Goal: Task Accomplishment & Management: Manage account settings

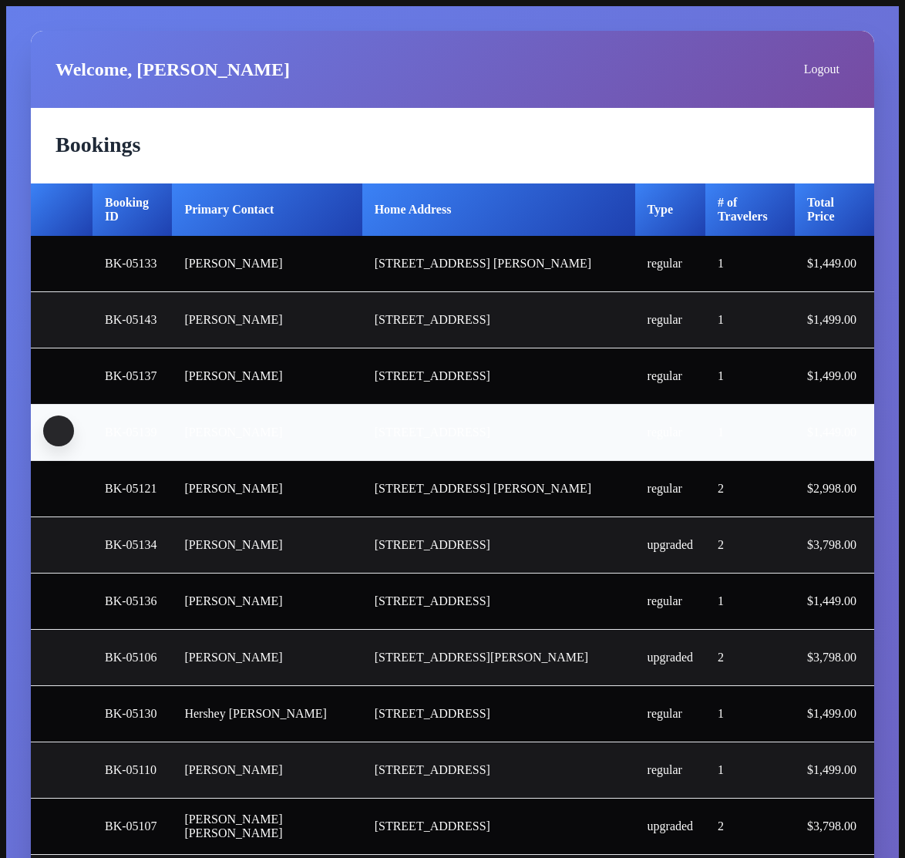
click at [59, 431] on span "button" at bounding box center [59, 431] width 0 height 0
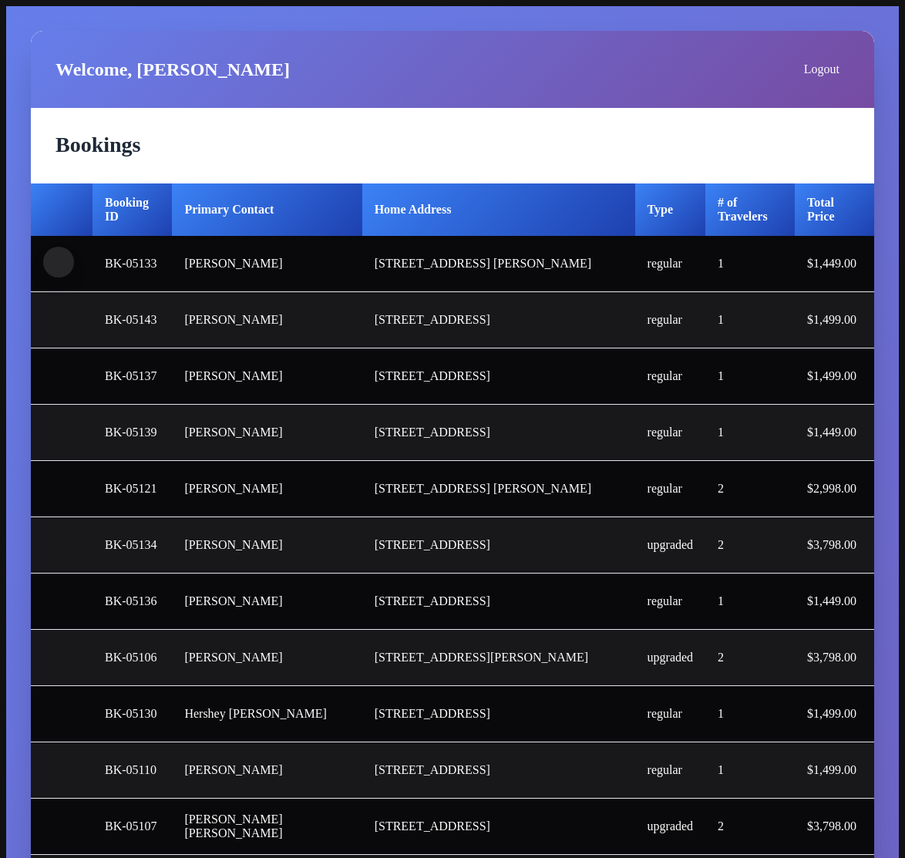
click at [57, 270] on button "button" at bounding box center [58, 262] width 31 height 31
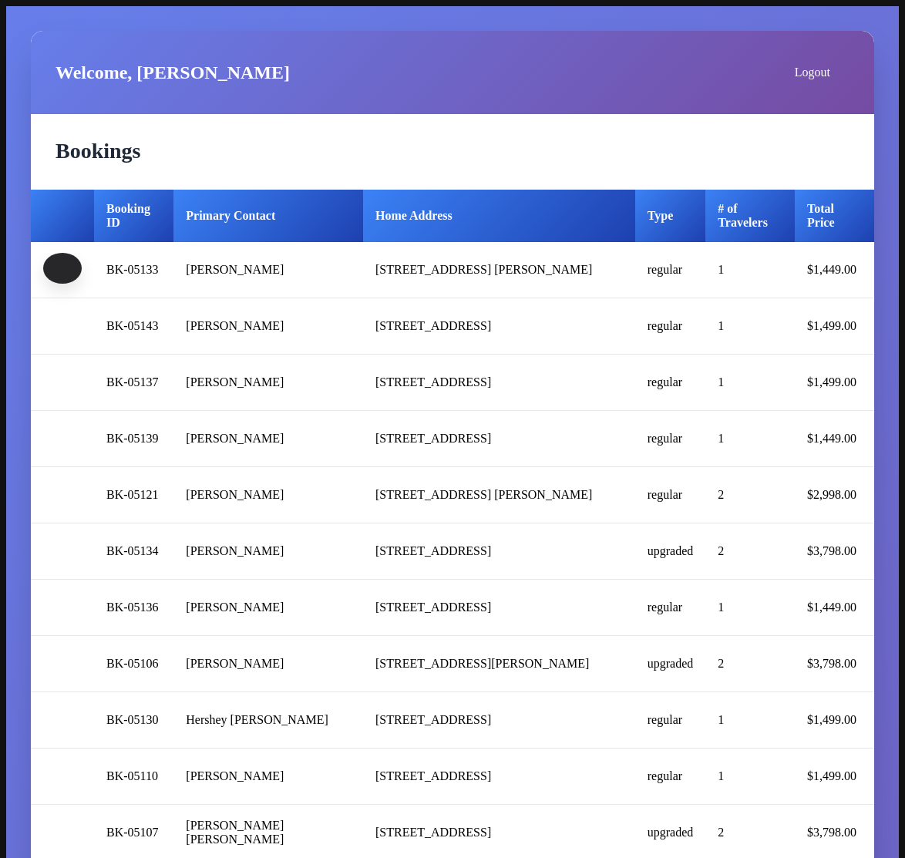
click at [62, 268] on span "button" at bounding box center [62, 268] width 0 height 0
click at [53, 309] on td at bounding box center [62, 326] width 63 height 56
click at [62, 324] on span "button" at bounding box center [62, 324] width 0 height 0
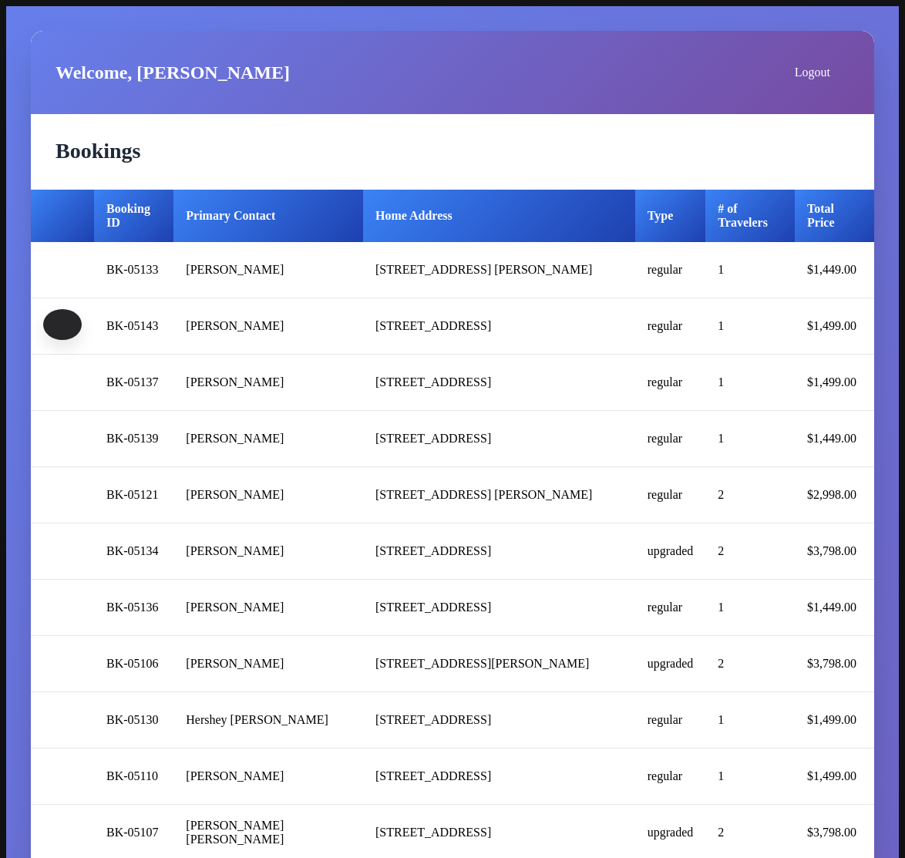
click at [62, 324] on span "button" at bounding box center [62, 324] width 0 height 0
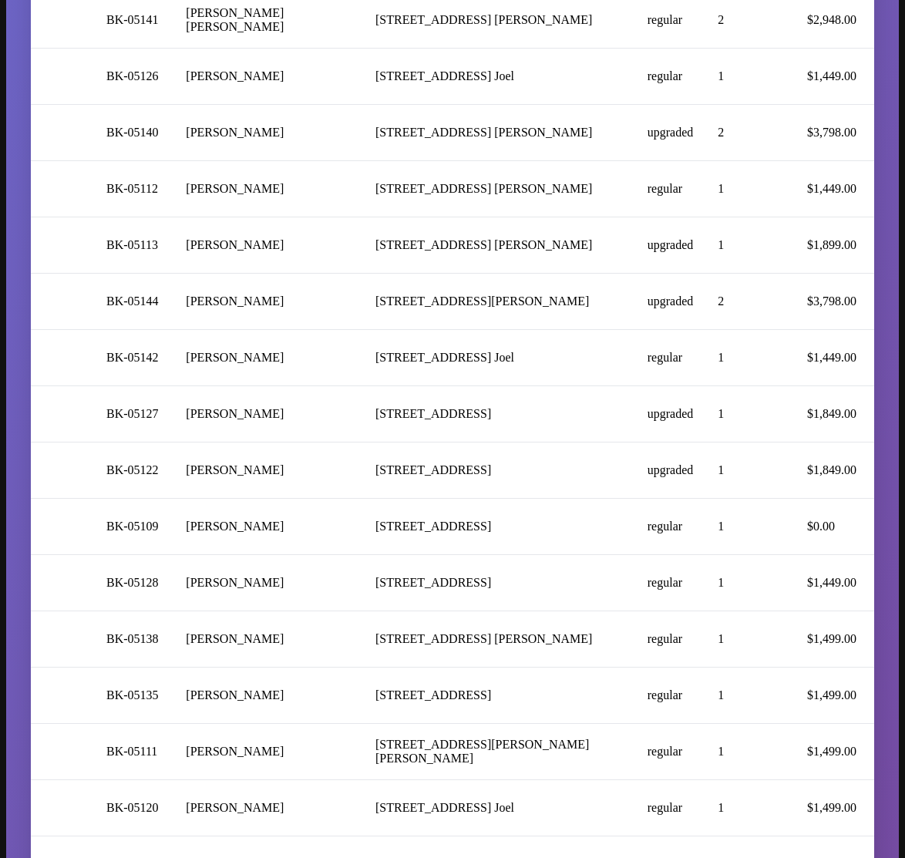
scroll to position [1848, 0]
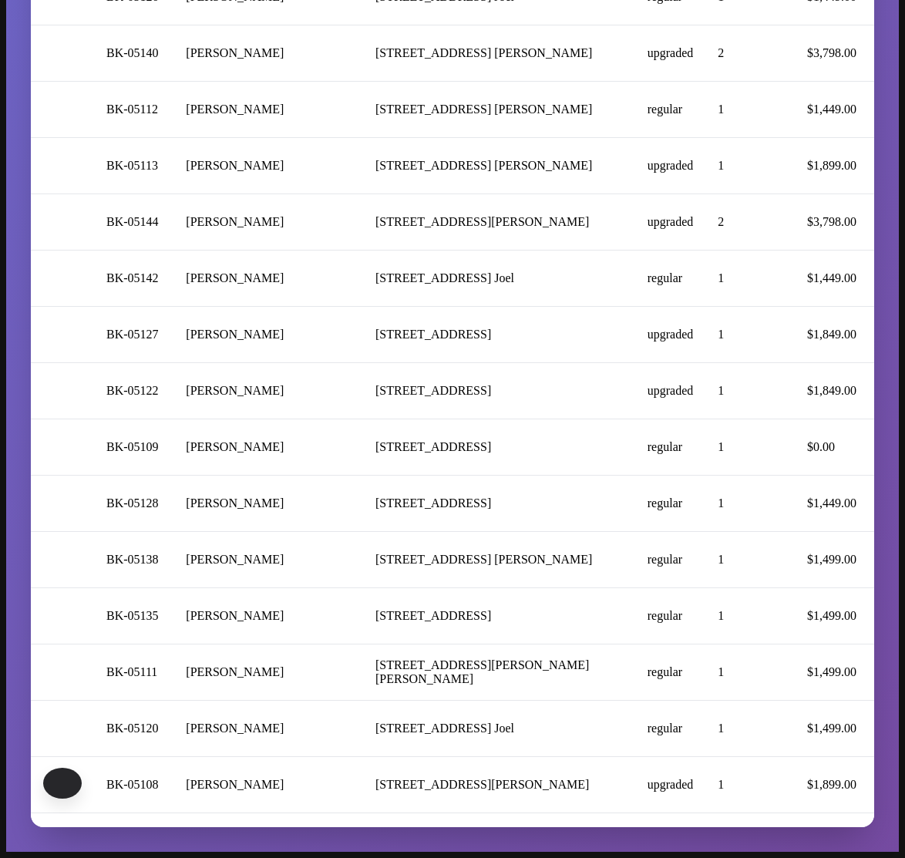
click at [49, 785] on button "button" at bounding box center [62, 782] width 39 height 31
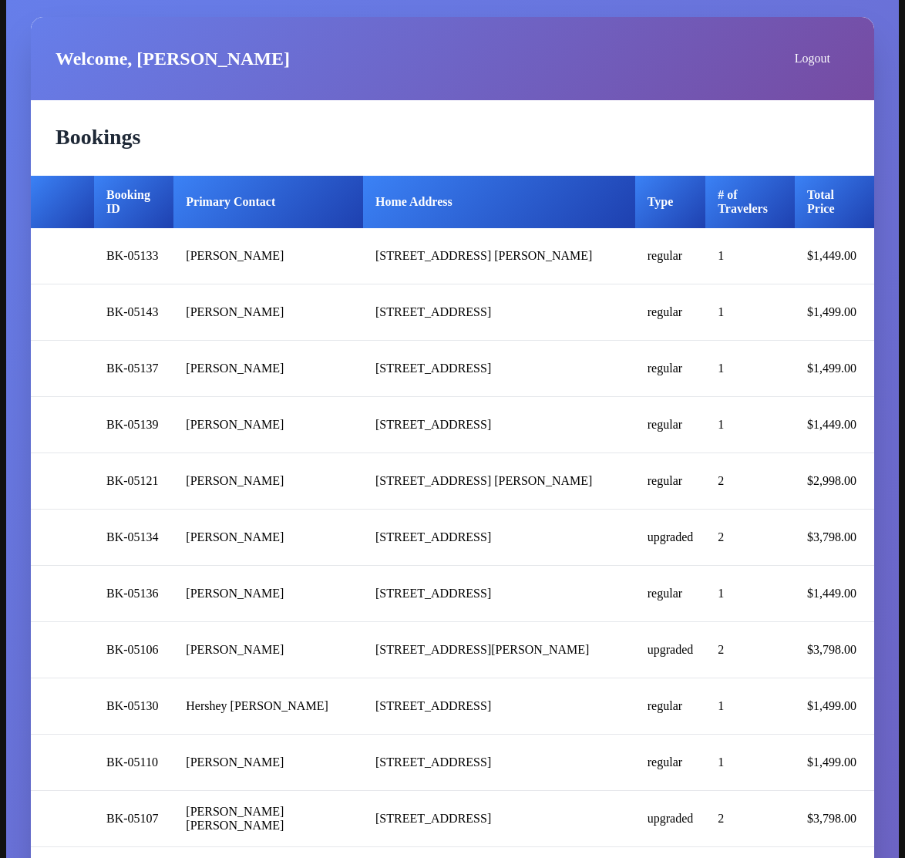
scroll to position [0, 0]
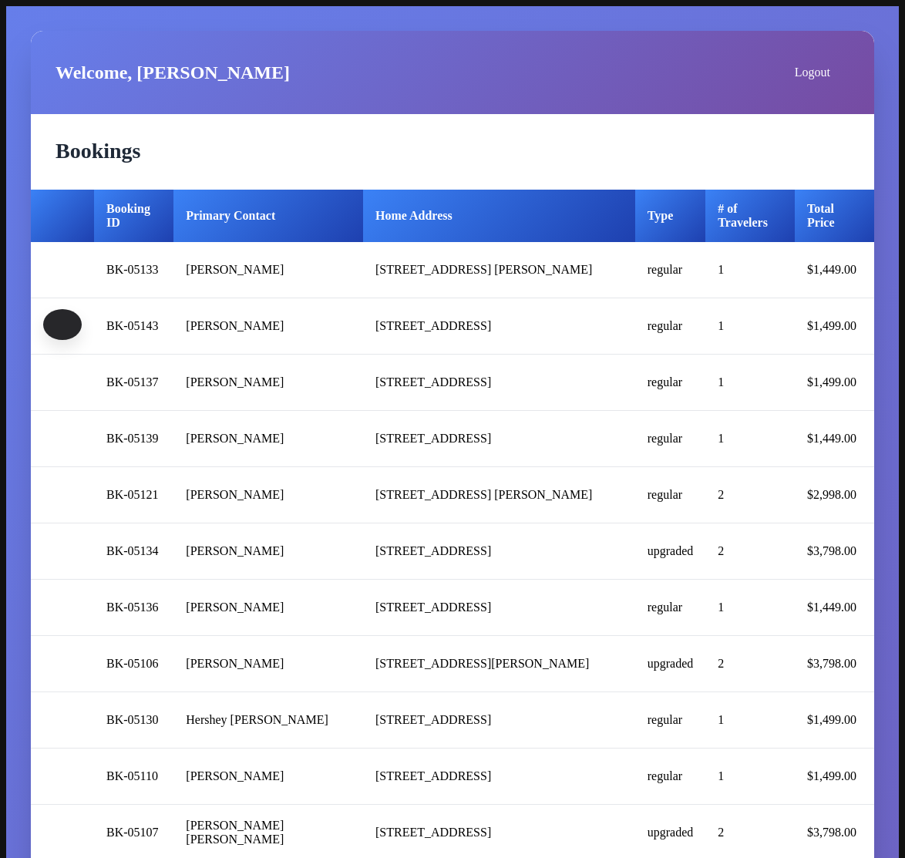
click at [62, 324] on span "button" at bounding box center [62, 324] width 0 height 0
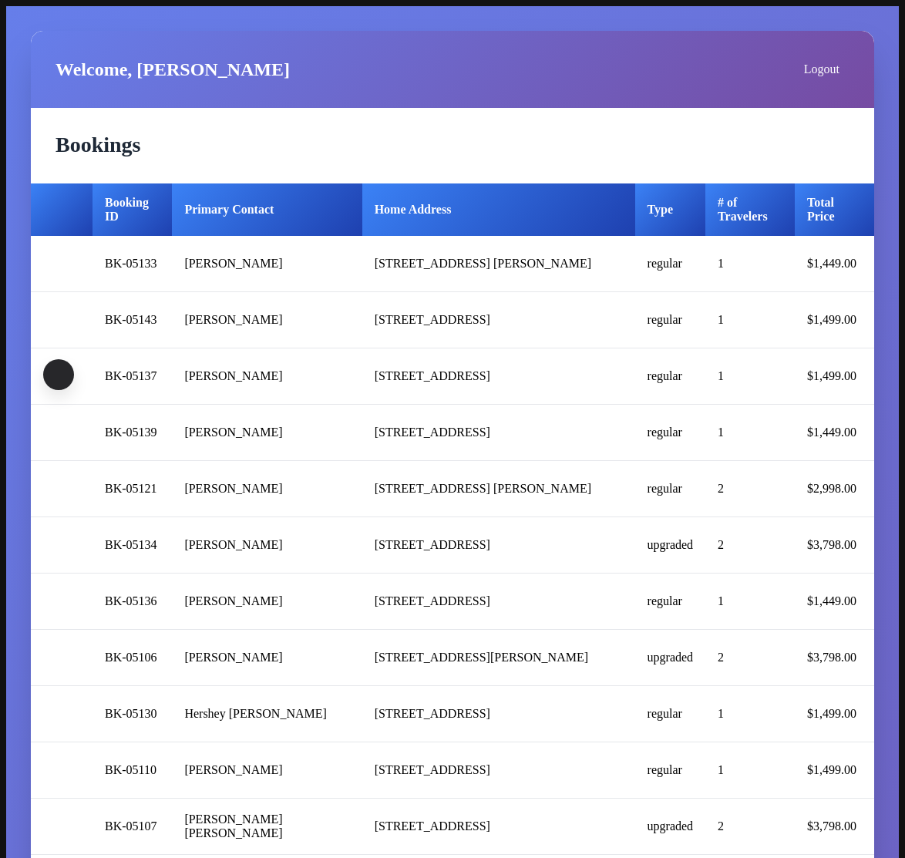
click at [59, 374] on span "button" at bounding box center [59, 374] width 0 height 0
click at [59, 318] on span "button" at bounding box center [59, 318] width 0 height 0
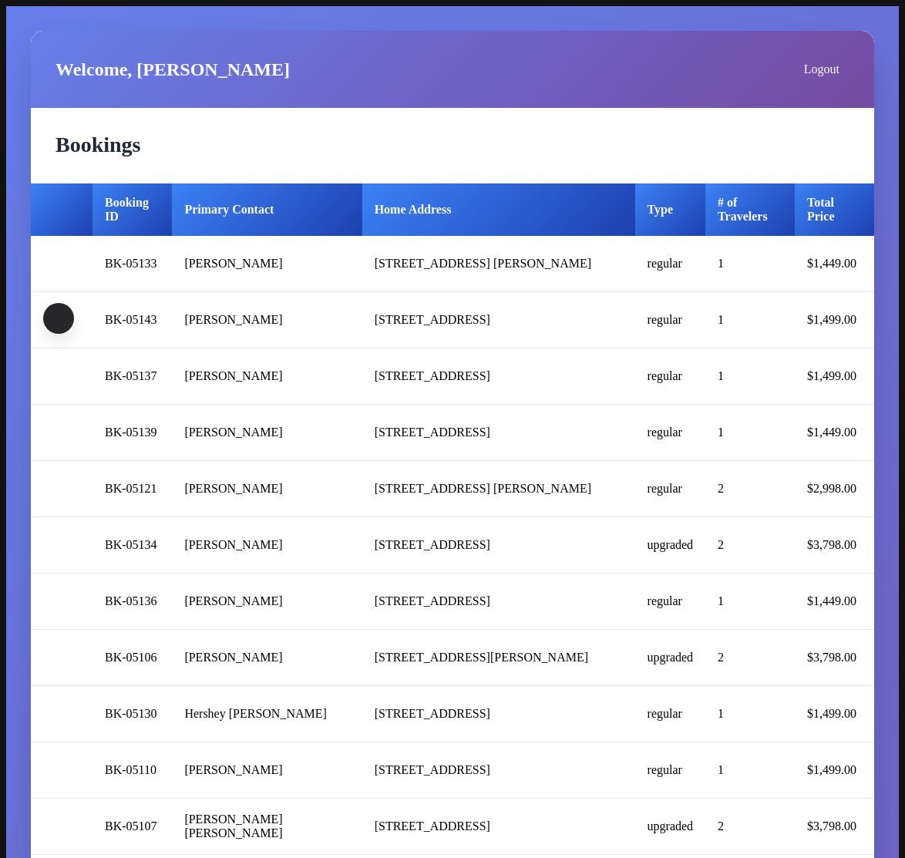
click at [59, 318] on span "button" at bounding box center [59, 318] width 0 height 0
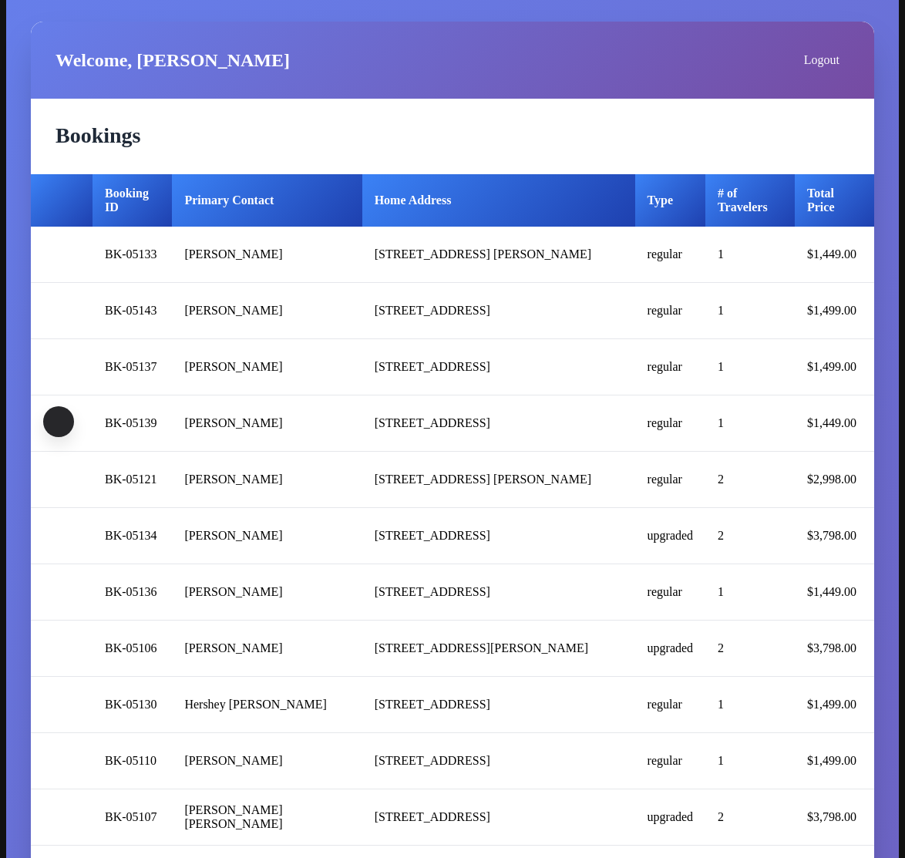
scroll to position [11, 0]
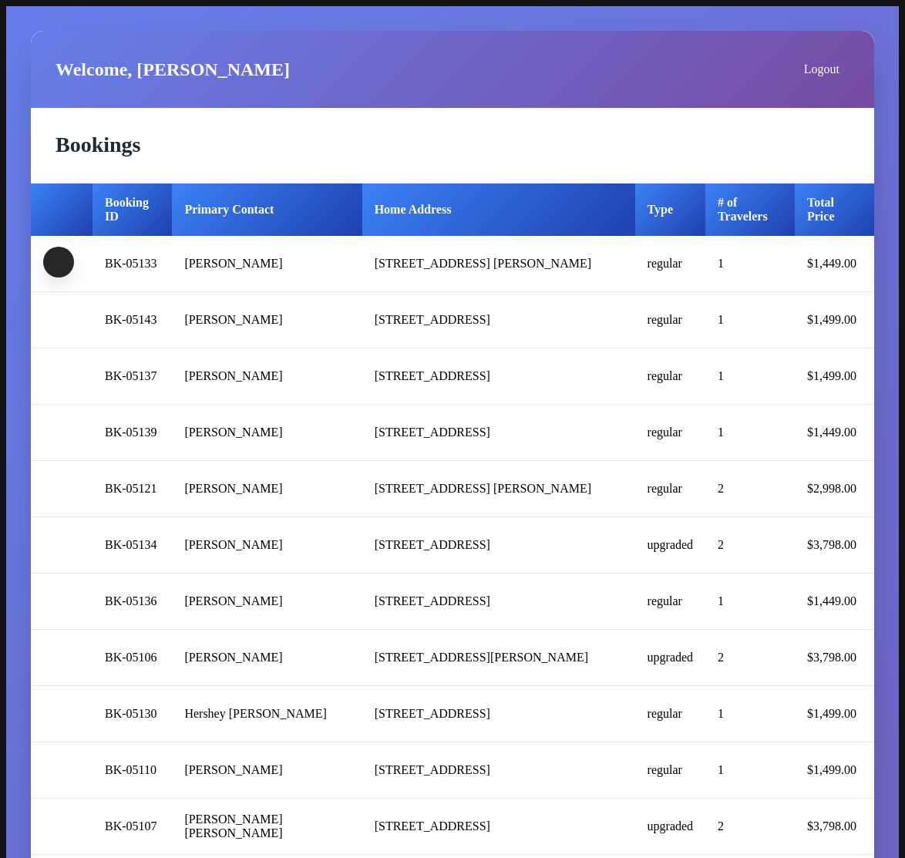
click at [49, 252] on button "button" at bounding box center [58, 262] width 31 height 31
click at [59, 262] on span "button" at bounding box center [59, 262] width 0 height 0
click at [59, 318] on span "button" at bounding box center [59, 318] width 0 height 0
click at [59, 374] on span "button" at bounding box center [59, 374] width 0 height 0
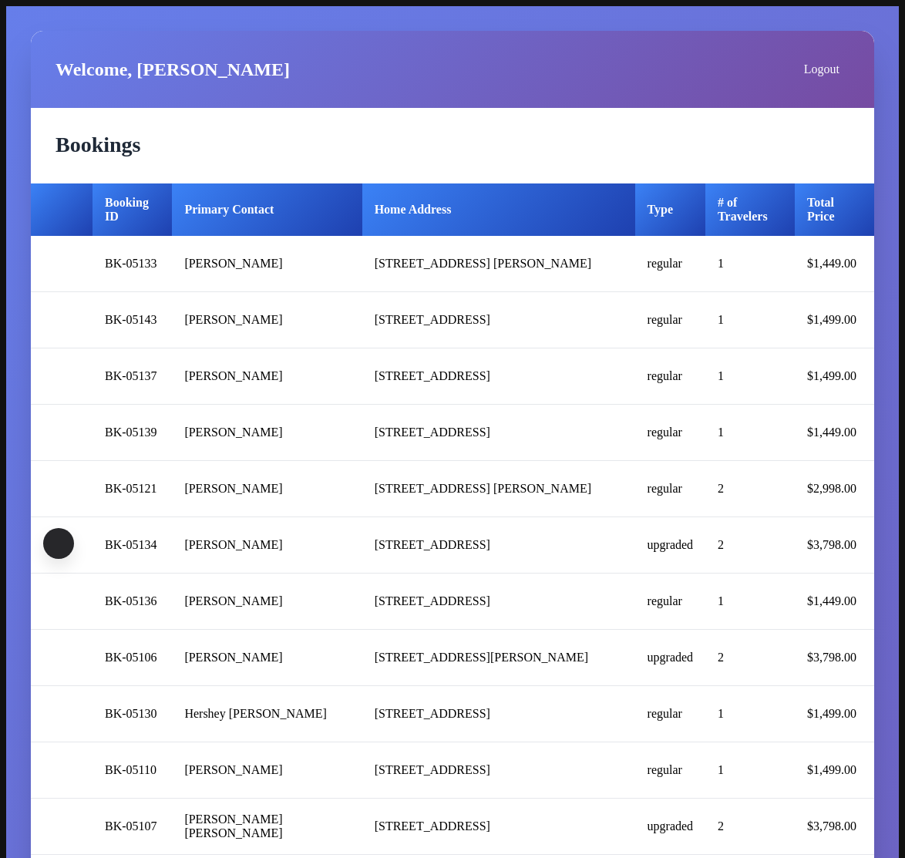
click at [59, 543] on span "button" at bounding box center [59, 543] width 0 height 0
click at [59, 599] on span "button" at bounding box center [59, 599] width 0 height 0
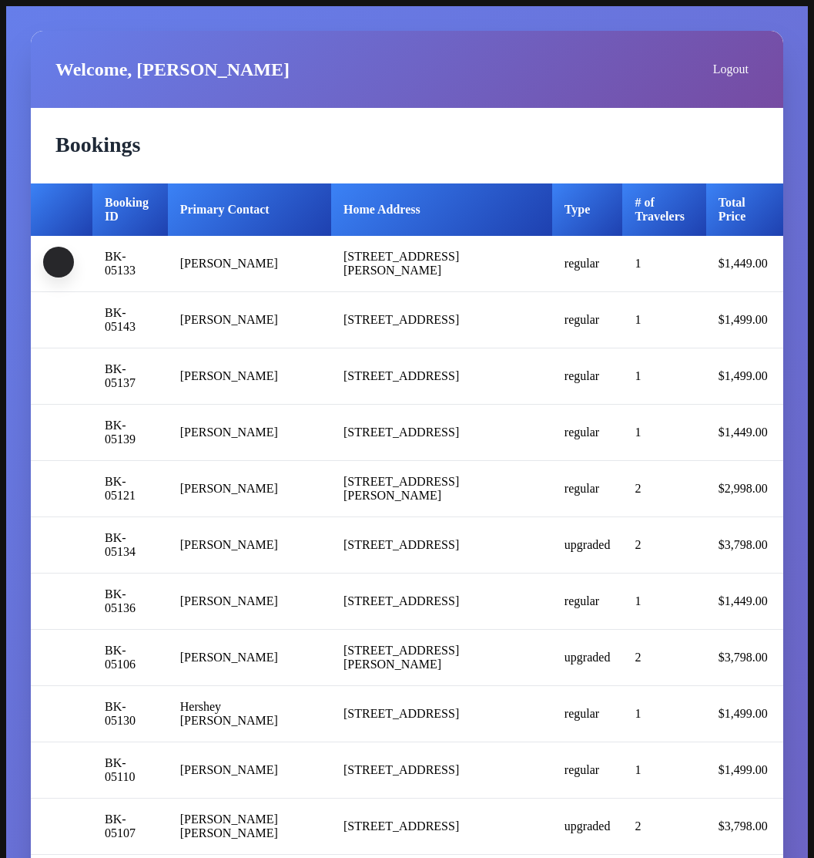
click at [59, 262] on span "button" at bounding box center [59, 262] width 0 height 0
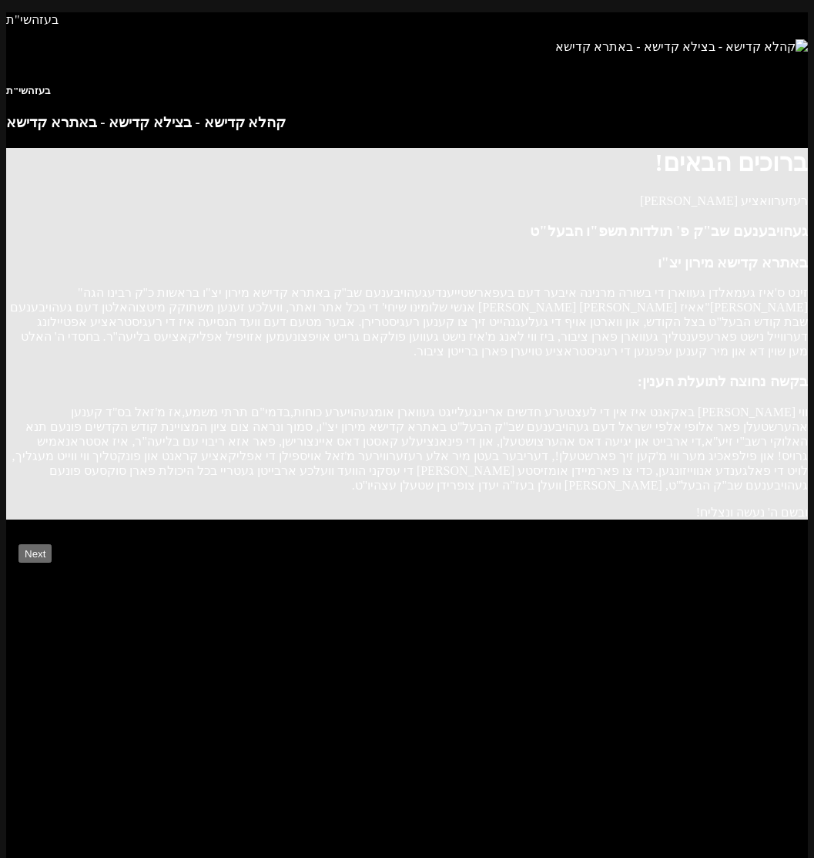
scroll to position [75, 0]
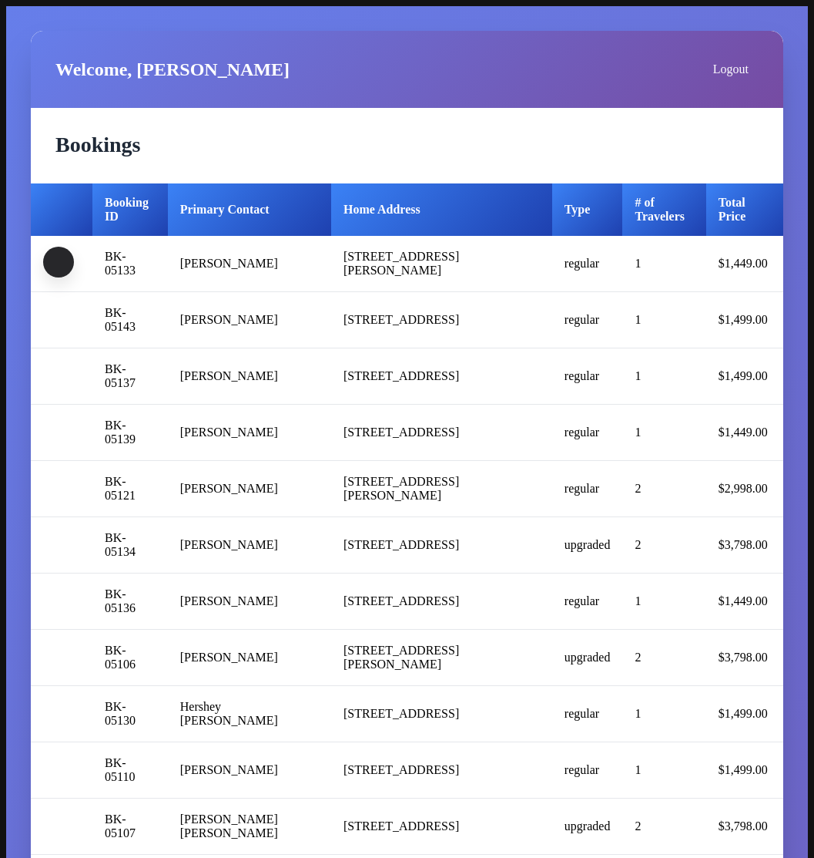
click at [59, 262] on span "button" at bounding box center [59, 262] width 0 height 0
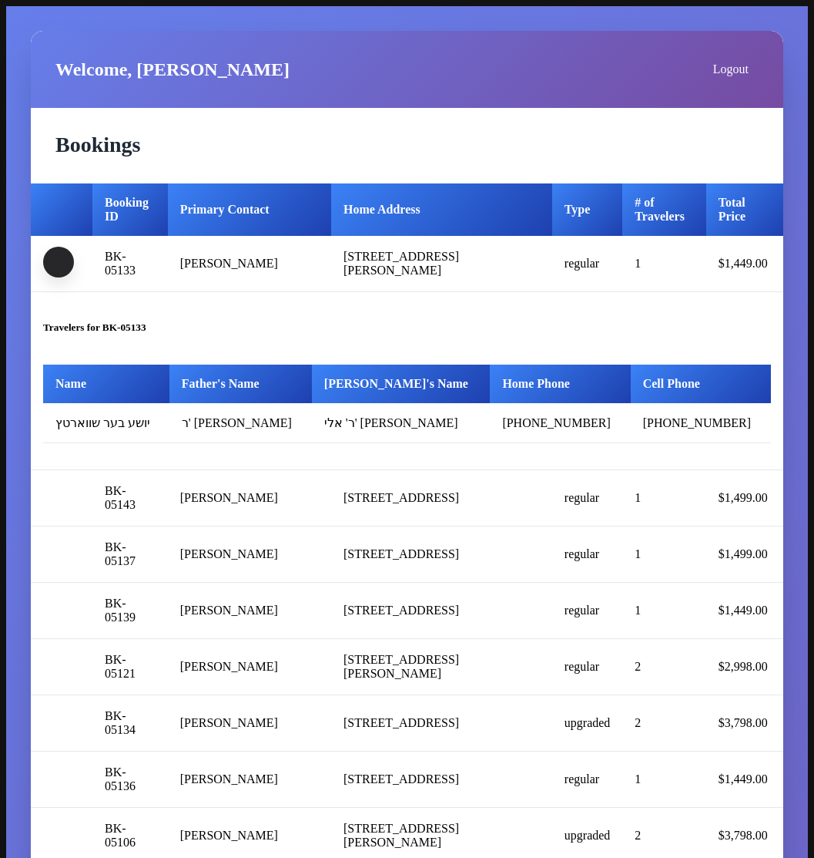
click at [59, 262] on span "button" at bounding box center [59, 262] width 0 height 0
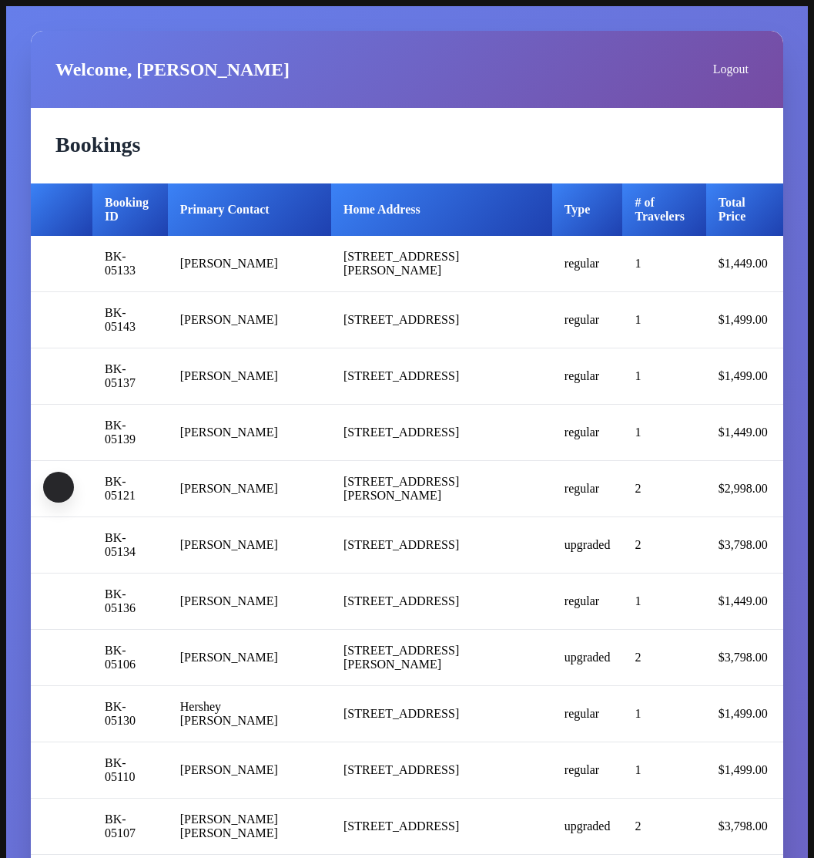
click at [59, 487] on span "button" at bounding box center [59, 487] width 0 height 0
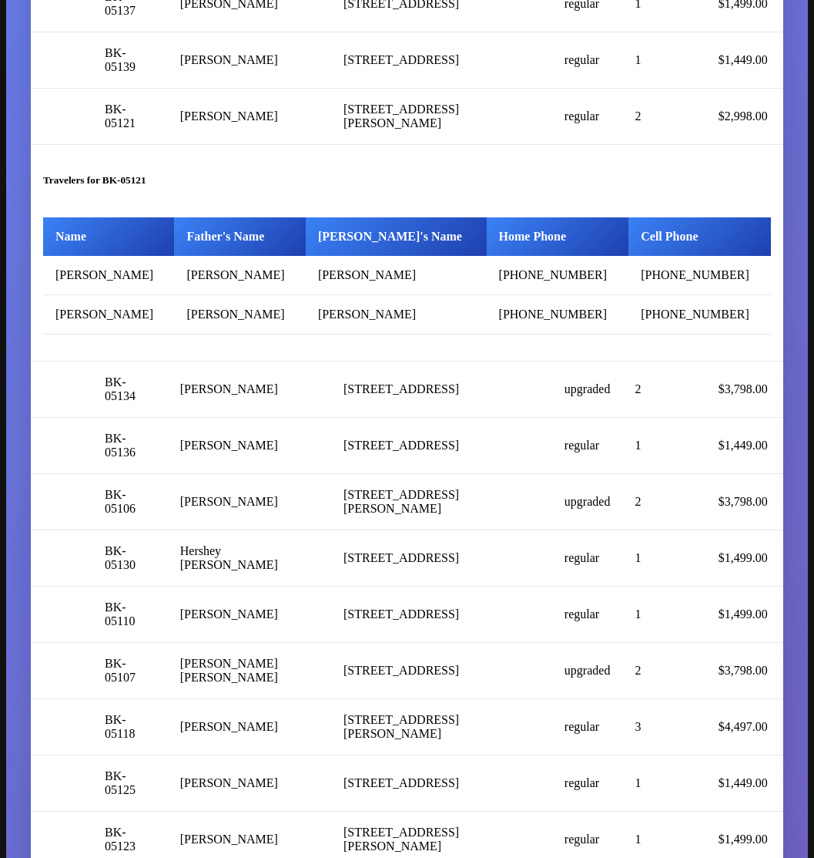
scroll to position [375, 0]
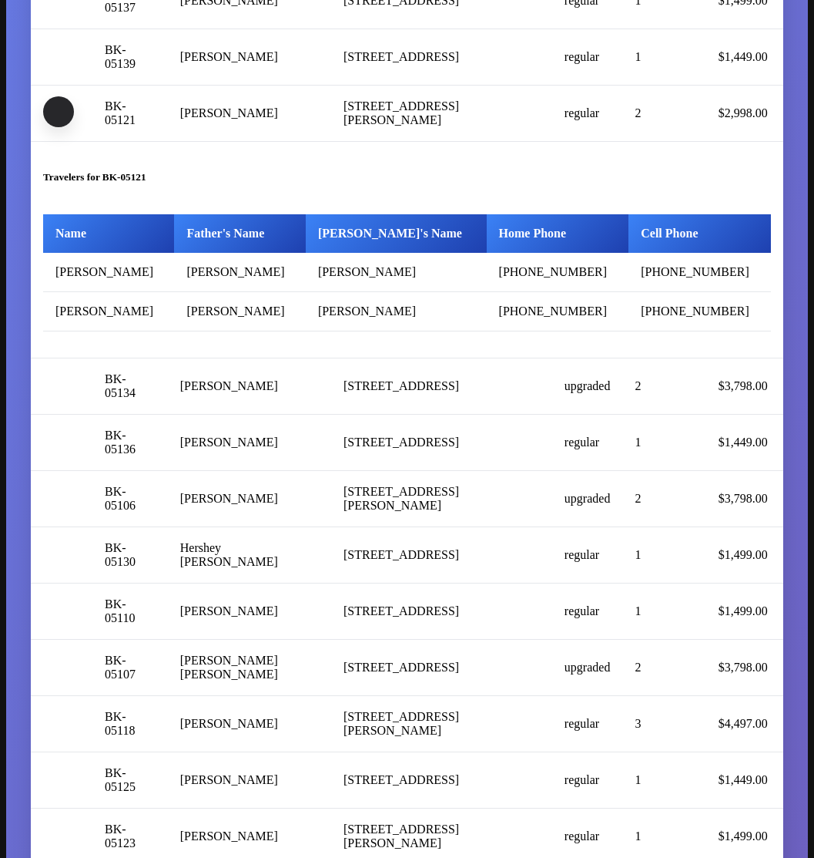
click at [59, 112] on span "button" at bounding box center [59, 112] width 0 height 0
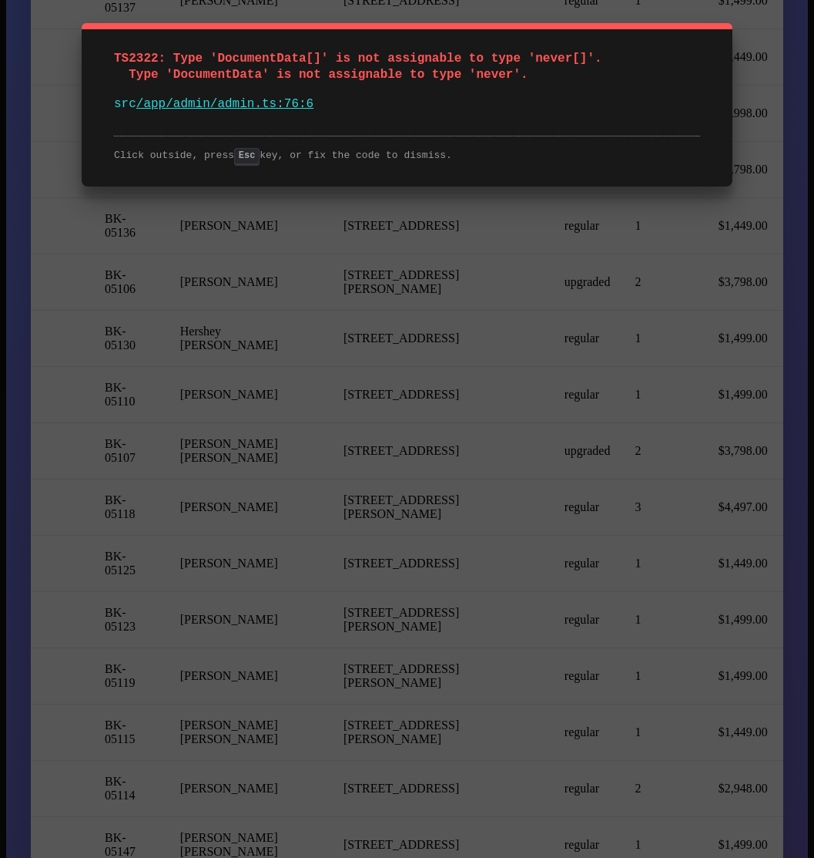
click at [507, 272] on div "TS2322: Type 'DocumentData[]' is not assignable to type 'never[]'. Type 'Docume…" at bounding box center [407, 429] width 814 height 858
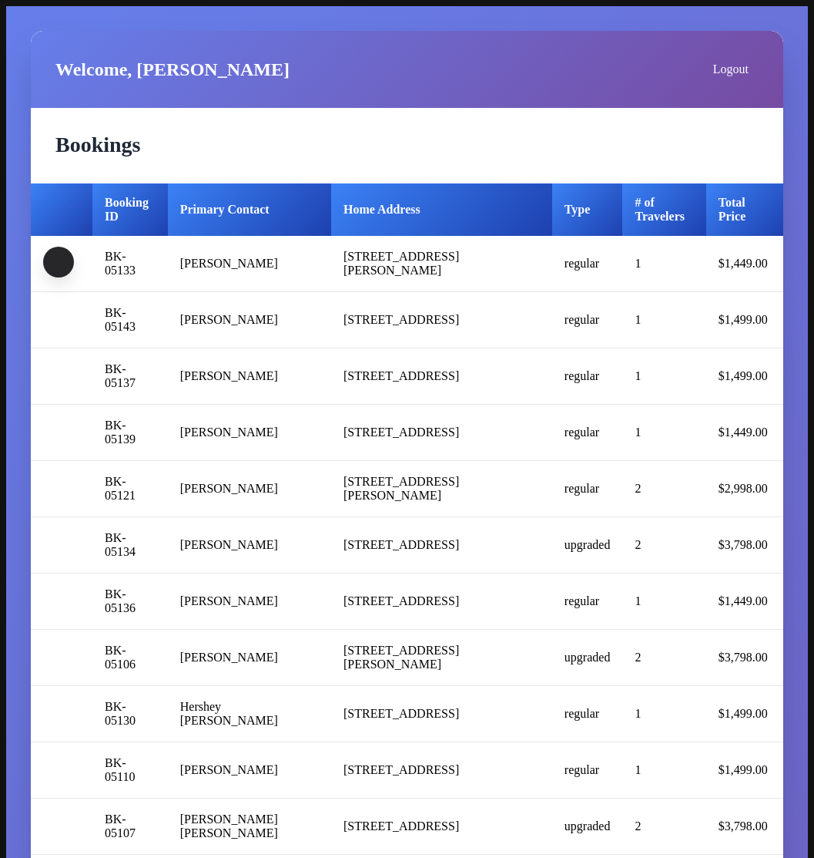
click at [59, 262] on span "button" at bounding box center [59, 262] width 0 height 0
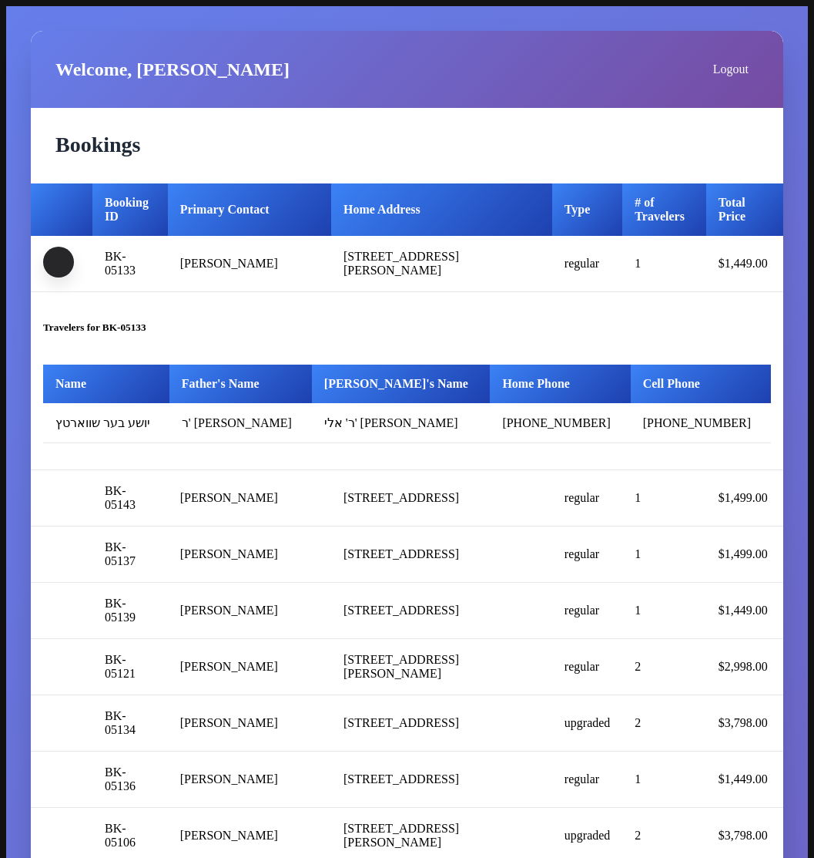
click at [59, 262] on span "button" at bounding box center [59, 262] width 0 height 0
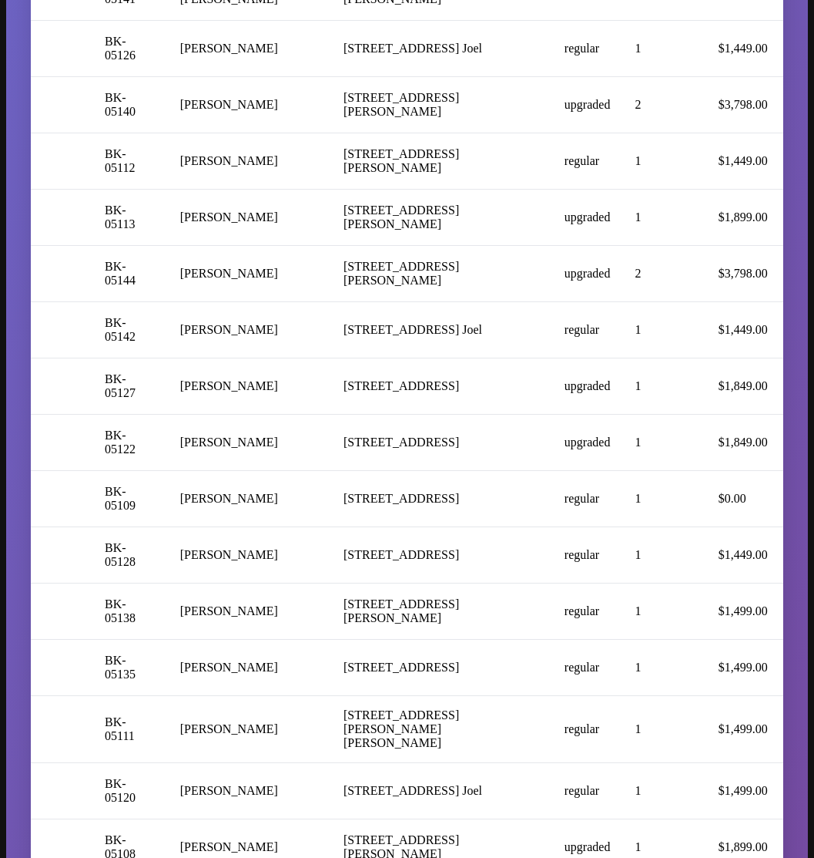
scroll to position [1966, 0]
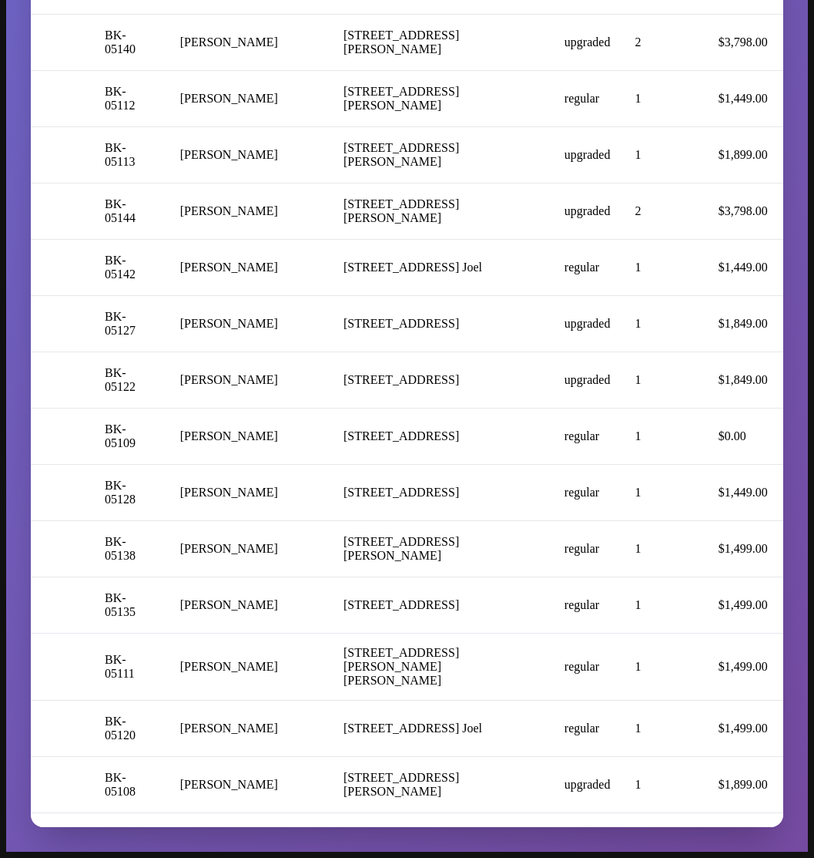
click at [69, 274] on td at bounding box center [62, 268] width 62 height 56
click at [45, 270] on button "button" at bounding box center [58, 265] width 31 height 31
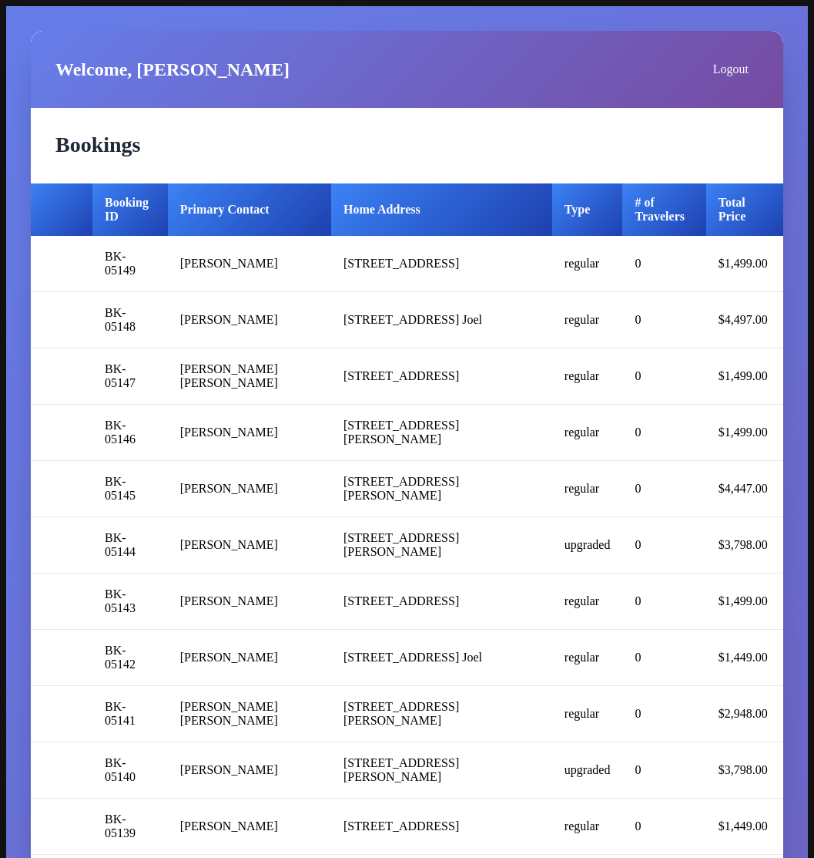
click at [31, 284] on td at bounding box center [62, 264] width 62 height 56
click at [59, 262] on span "button" at bounding box center [59, 262] width 0 height 0
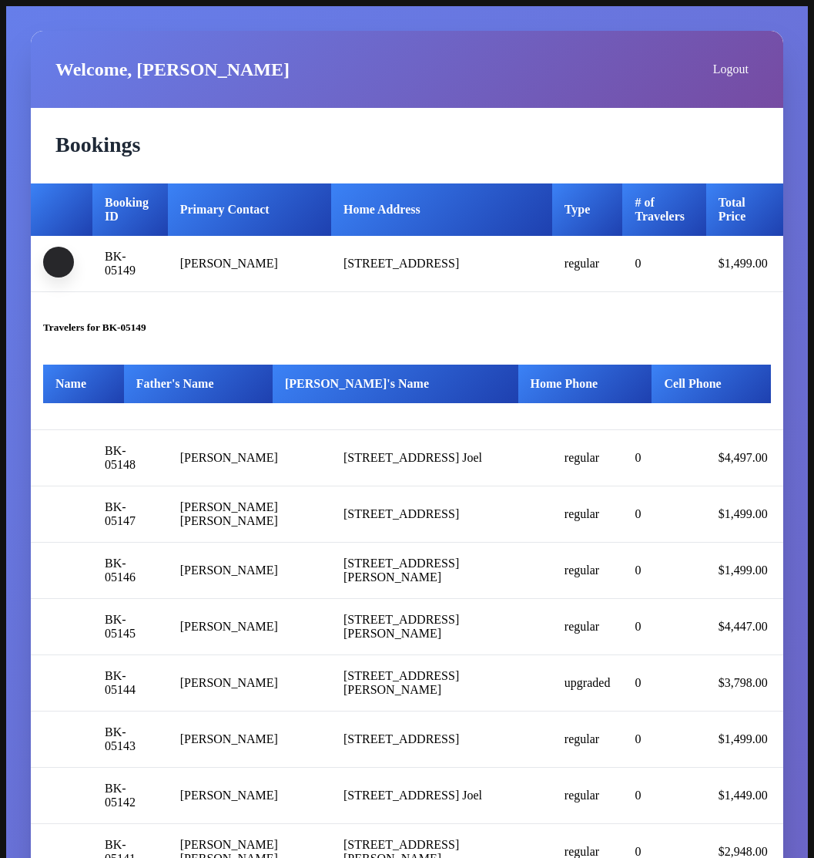
click at [59, 262] on span "button" at bounding box center [59, 262] width 0 height 0
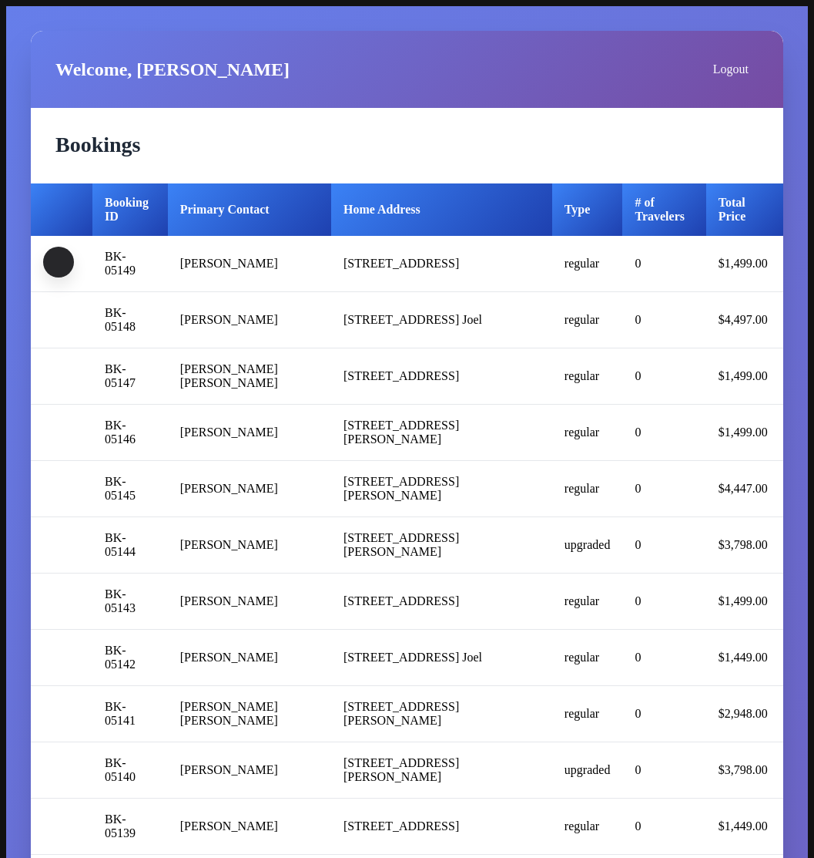
click at [59, 262] on span "button" at bounding box center [59, 262] width 0 height 0
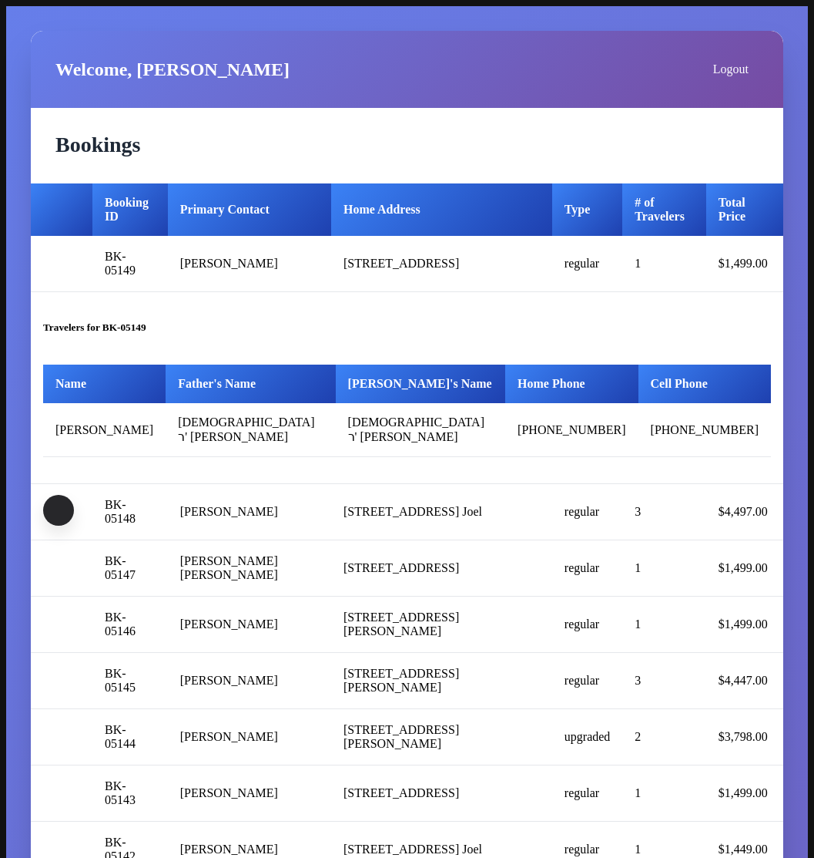
click at [61, 518] on button "button" at bounding box center [58, 510] width 31 height 31
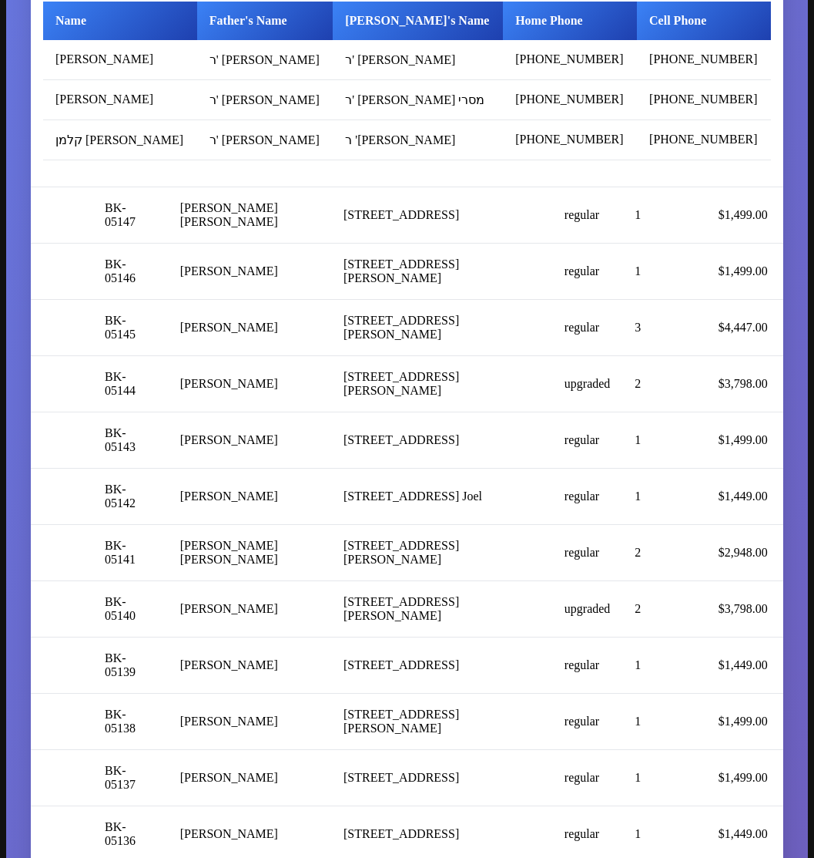
scroll to position [616, 0]
